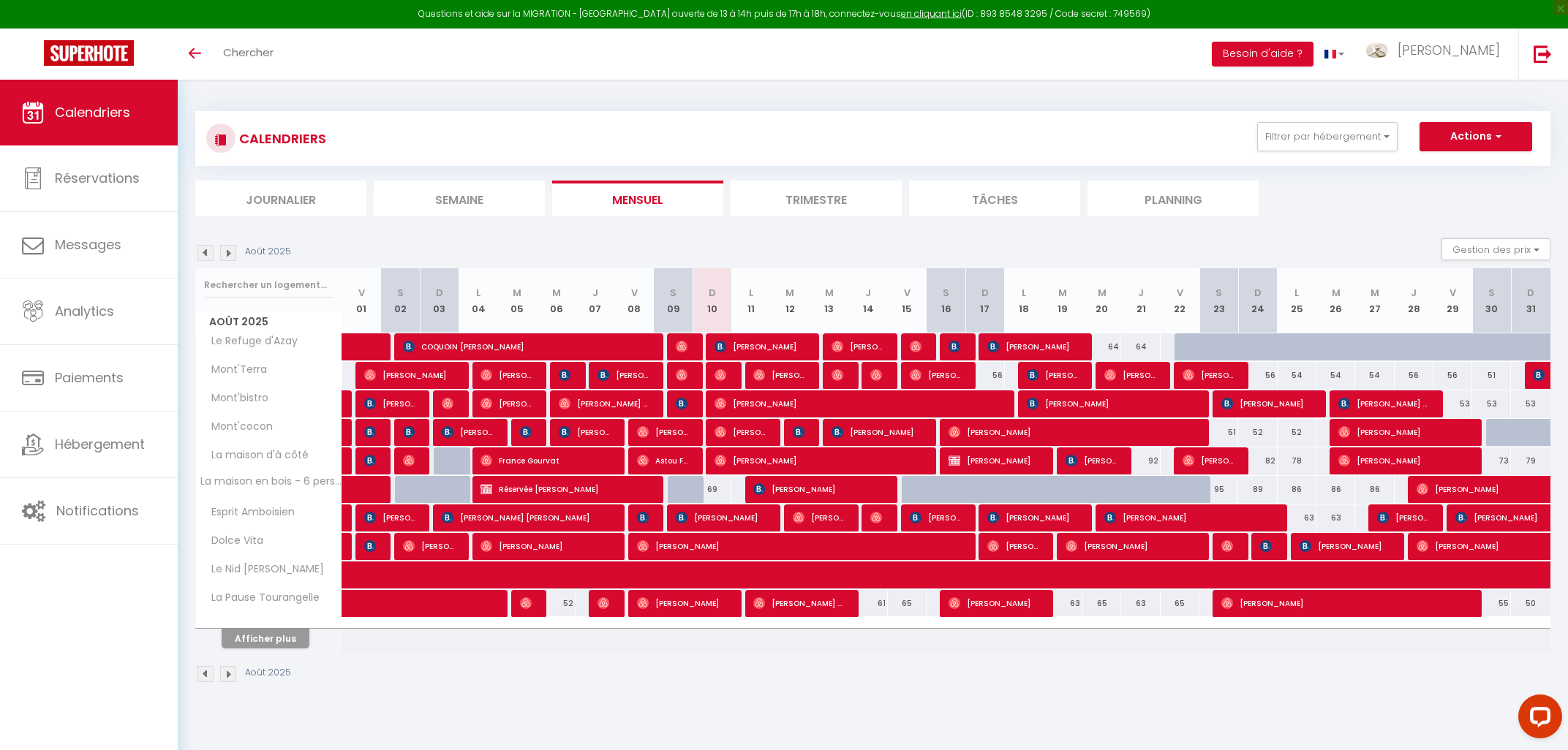
click at [727, 354] on span "[PERSON_NAME]" at bounding box center [760, 347] width 91 height 28
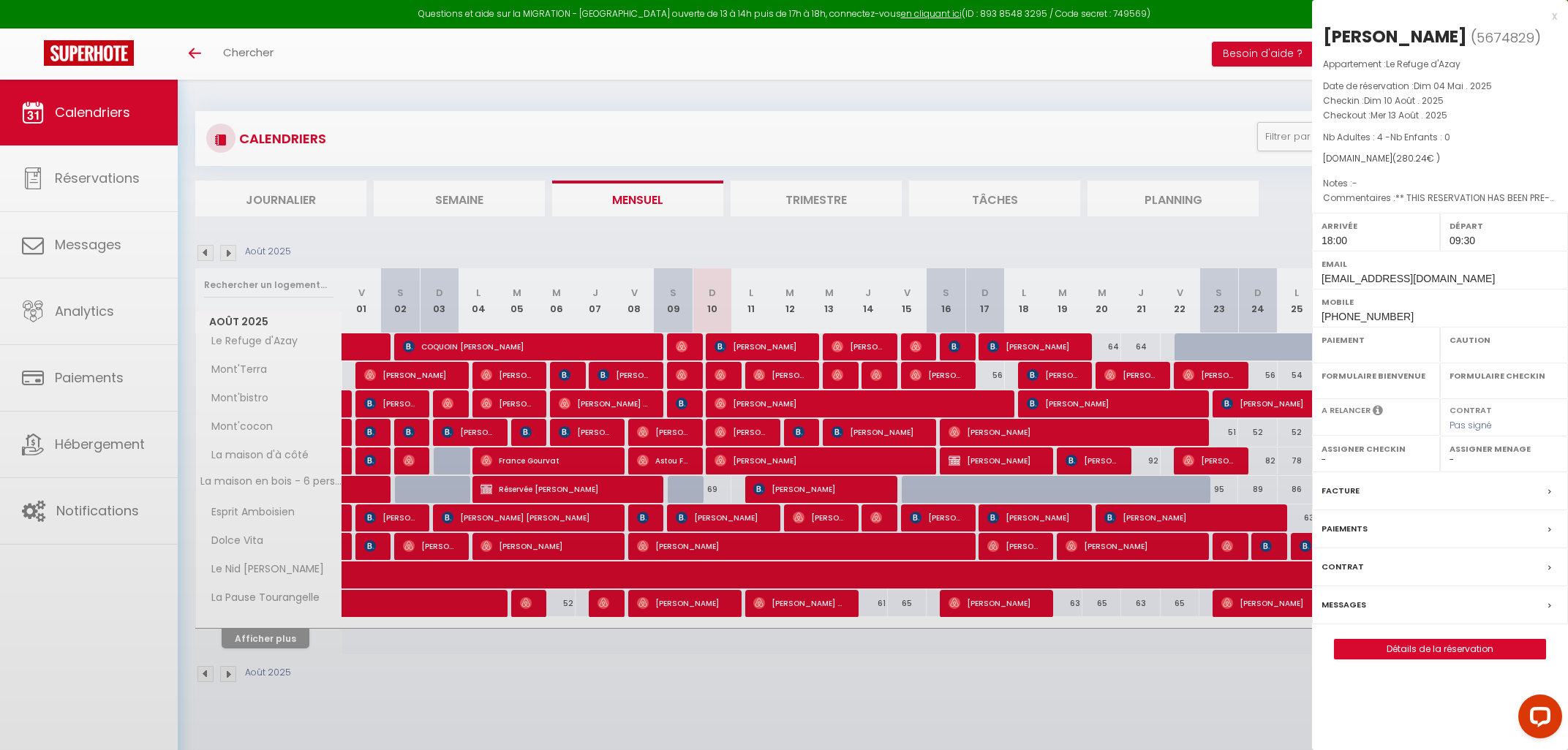
select select "OK"
select select "1"
select select "0"
select select "1"
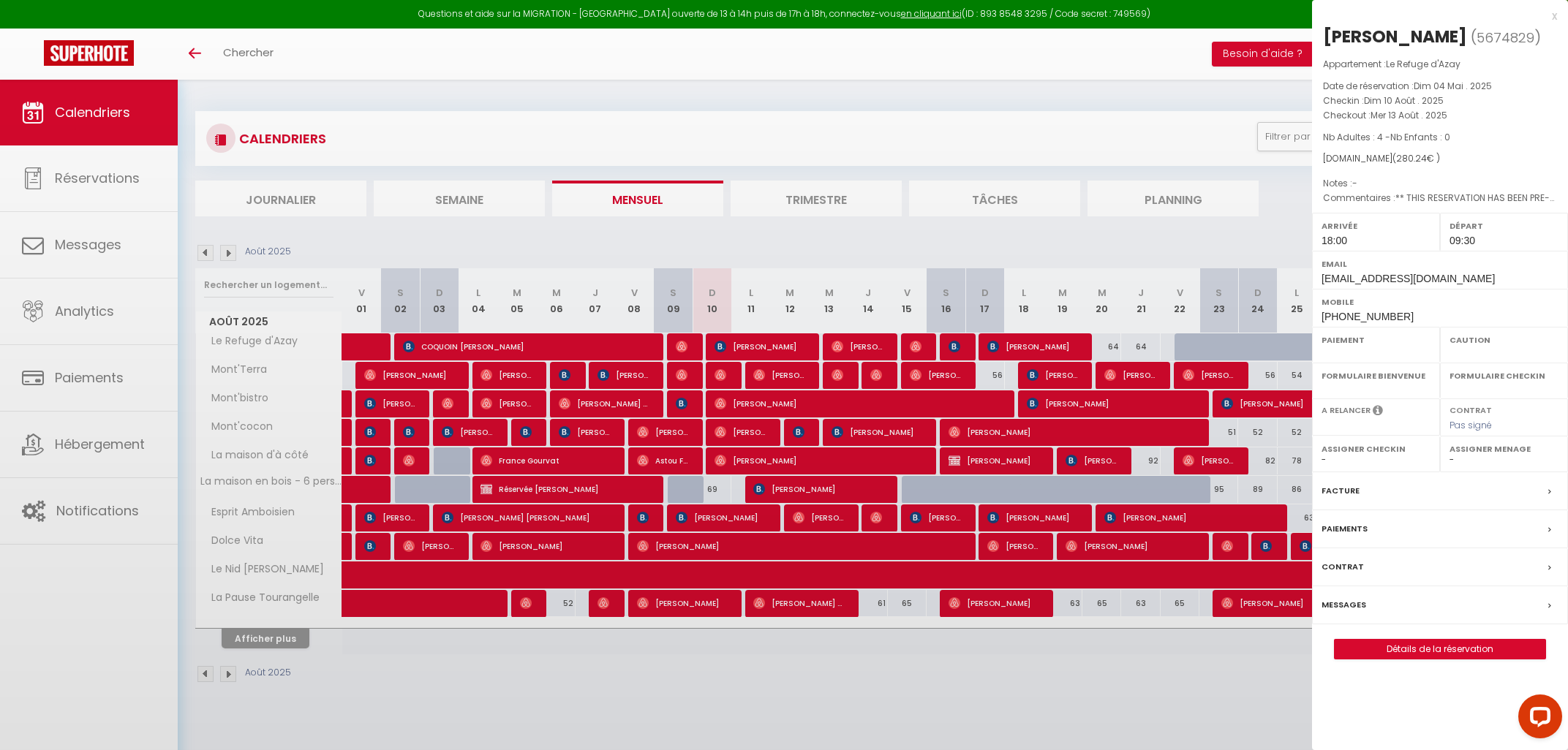
select select
select select "37783"
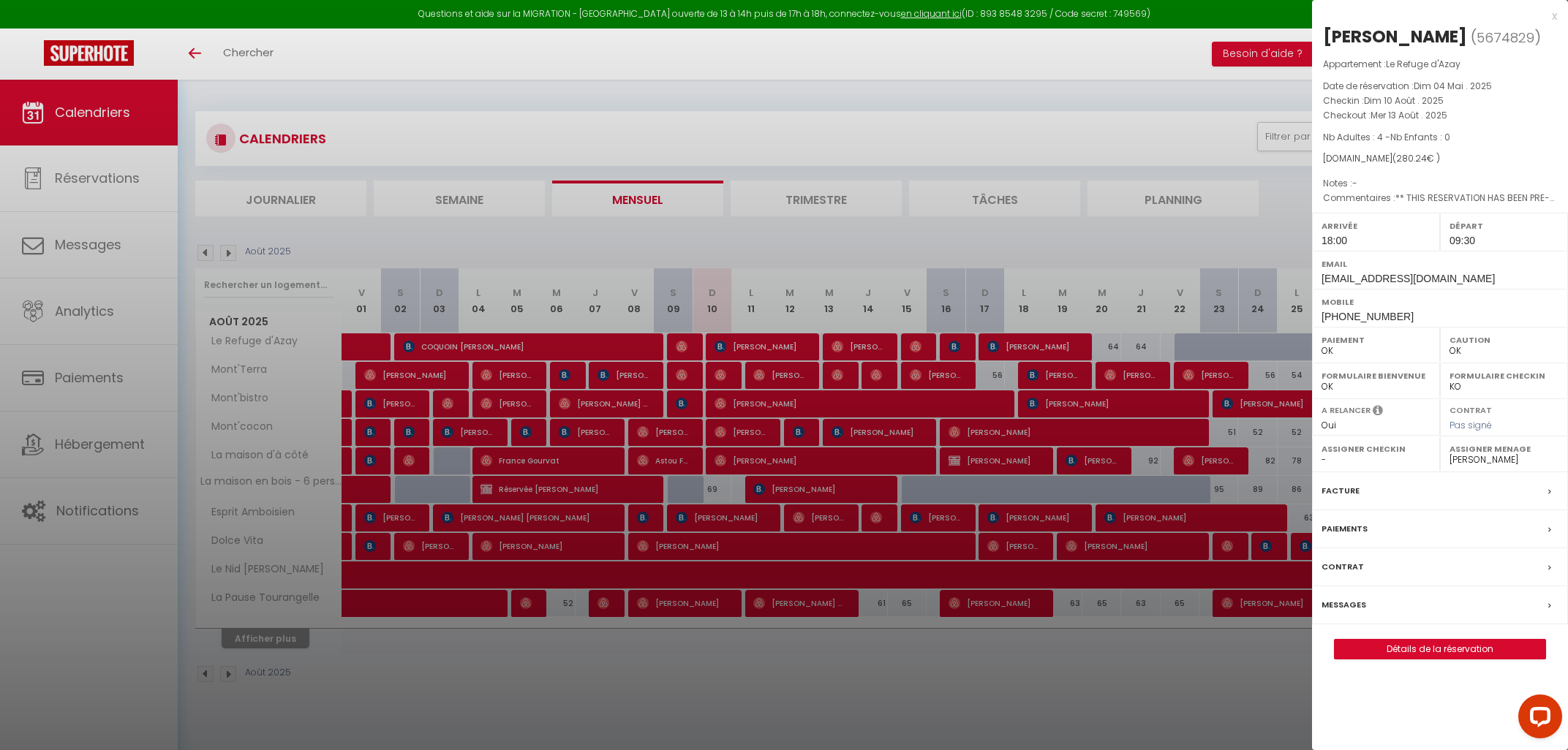
click at [1556, 15] on div "x" at bounding box center [1433, 16] width 245 height 18
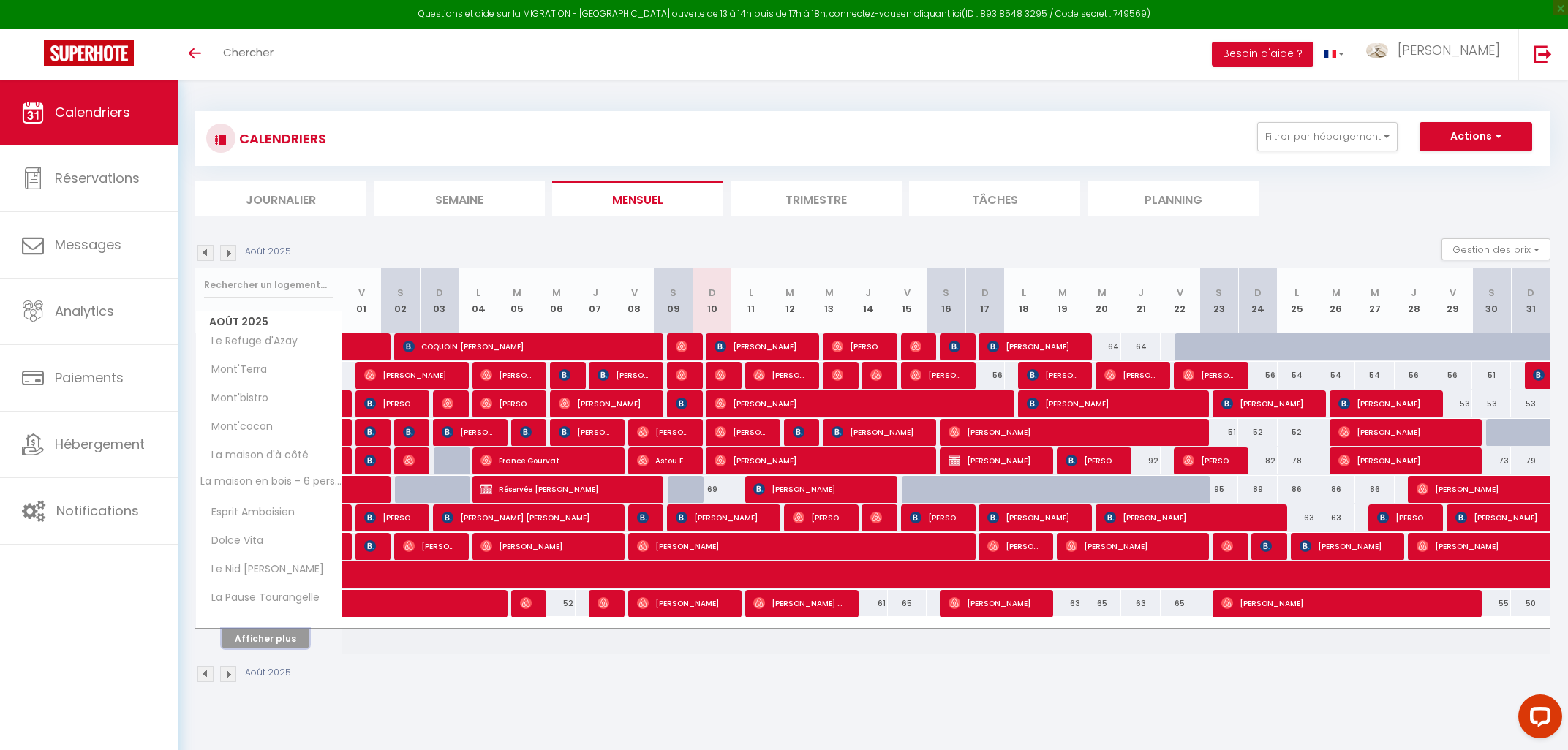
click at [283, 640] on button "Afficher plus" at bounding box center [265, 639] width 88 height 20
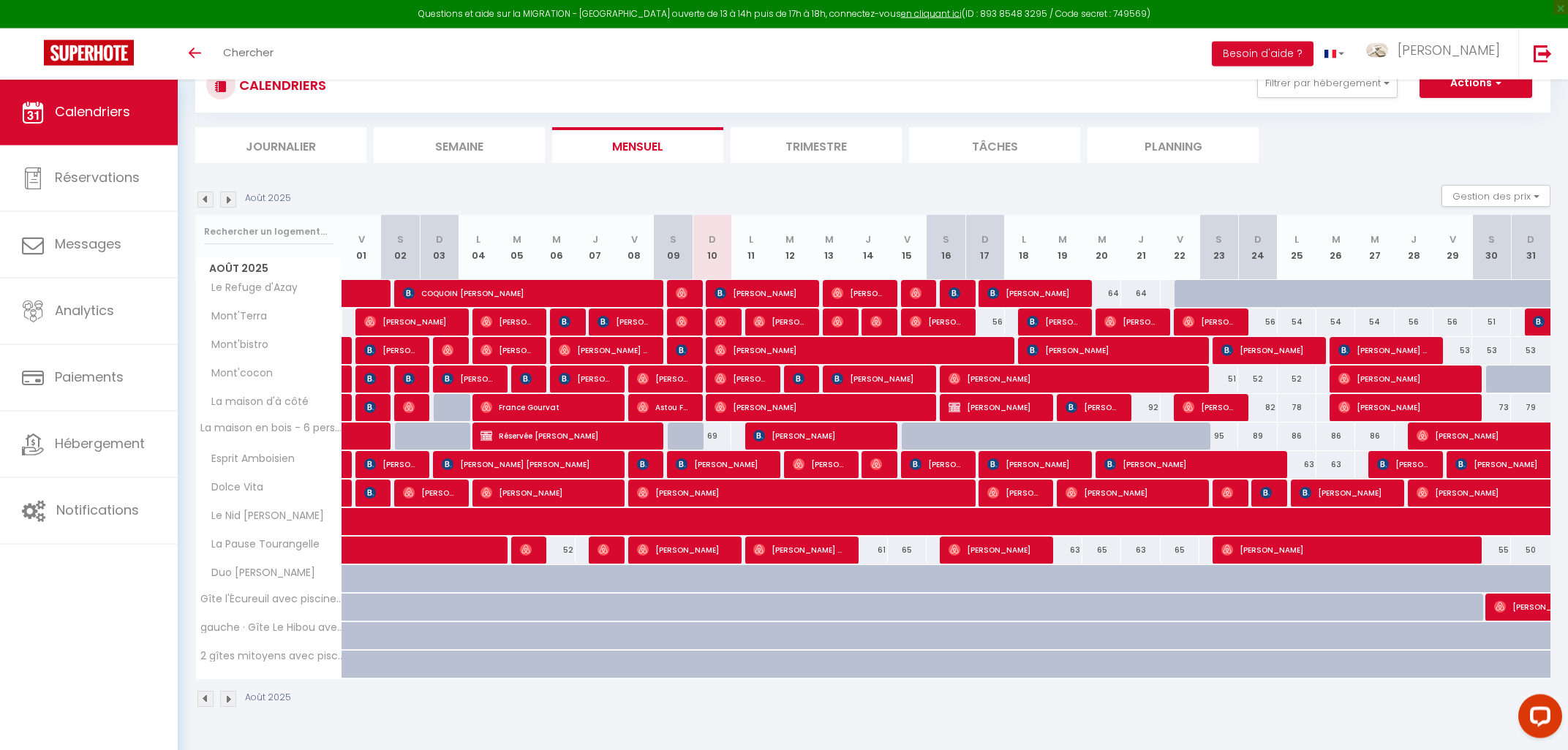
scroll to position [78, 0]
